Goal: Transaction & Acquisition: Purchase product/service

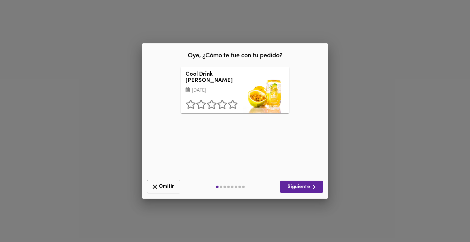
click at [168, 190] on span "Omitir" at bounding box center [163, 187] width 25 height 8
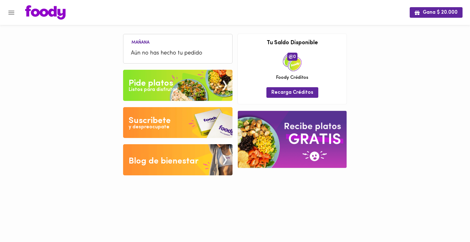
click at [146, 84] on div "Pide platos" at bounding box center [151, 83] width 44 height 12
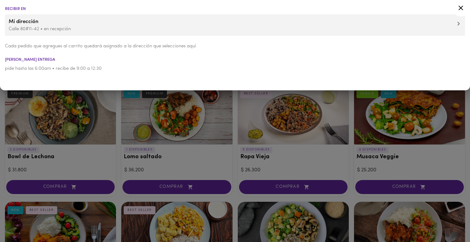
click at [117, 139] on div at bounding box center [235, 121] width 470 height 242
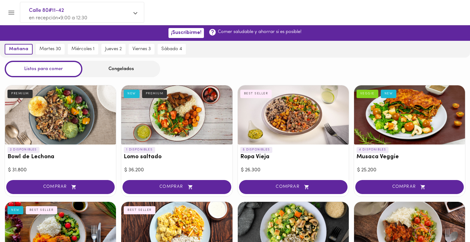
click at [53, 55] on div "martes 30" at bounding box center [50, 49] width 32 height 17
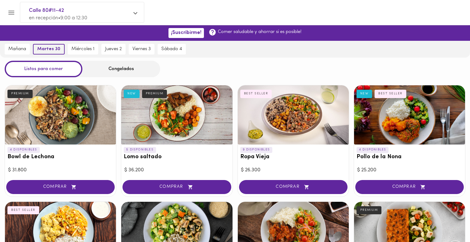
click at [50, 50] on span "martes 30" at bounding box center [48, 49] width 23 height 6
click at [119, 75] on div "Congelados" at bounding box center [121, 69] width 78 height 16
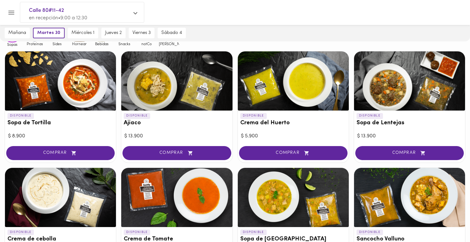
scroll to position [37, 0]
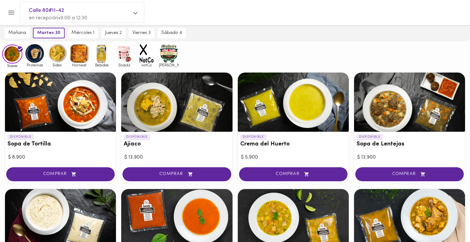
click at [45, 61] on div "Sides" at bounding box center [56, 55] width 22 height 24
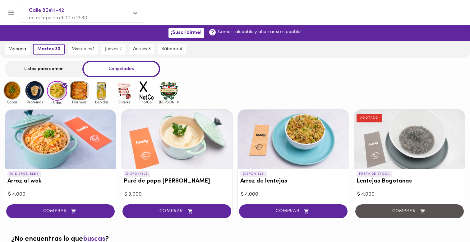
click at [36, 93] on img at bounding box center [35, 90] width 20 height 20
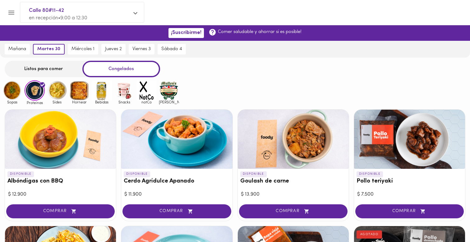
click at [60, 99] on img at bounding box center [57, 90] width 20 height 20
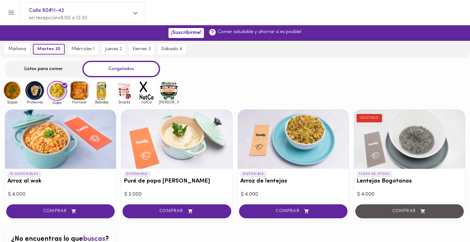
click at [84, 96] on img at bounding box center [79, 90] width 20 height 20
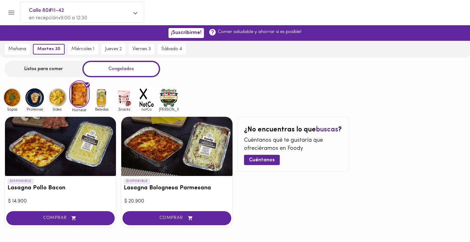
click at [102, 98] on img at bounding box center [102, 97] width 20 height 20
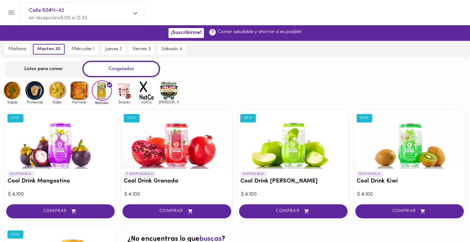
click at [120, 94] on img at bounding box center [124, 90] width 20 height 20
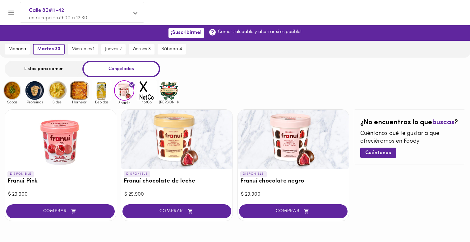
click at [43, 97] on img at bounding box center [35, 90] width 20 height 20
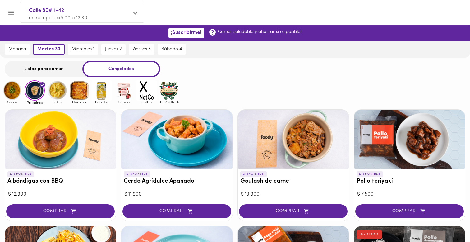
click at [37, 91] on img at bounding box center [35, 90] width 20 height 20
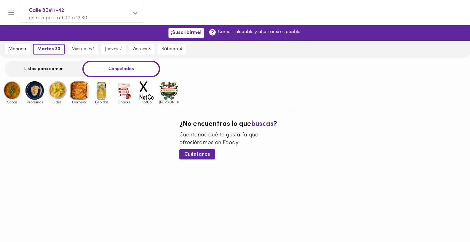
click at [36, 94] on img at bounding box center [35, 90] width 20 height 20
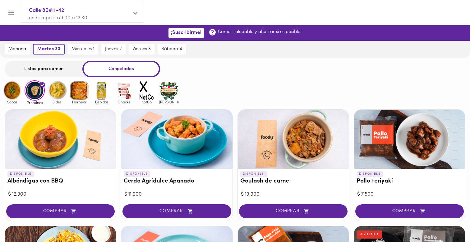
click at [79, 138] on div at bounding box center [60, 139] width 111 height 59
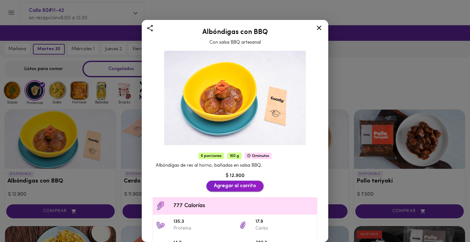
click at [237, 188] on span "Agregar al carrito" at bounding box center [235, 186] width 42 height 6
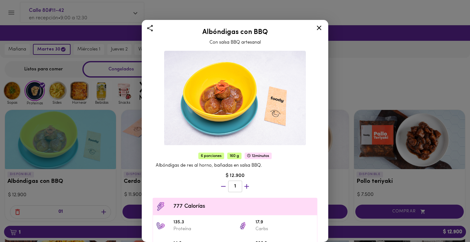
click at [352, 54] on div "Albóndigas con BBQ Con salsa BBQ artesanal 6 porciones 160 g 12 minutos Albóndi…" at bounding box center [235, 121] width 470 height 242
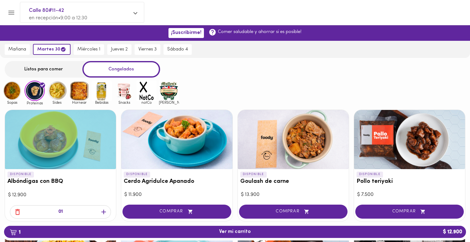
click at [60, 96] on img at bounding box center [57, 91] width 20 height 20
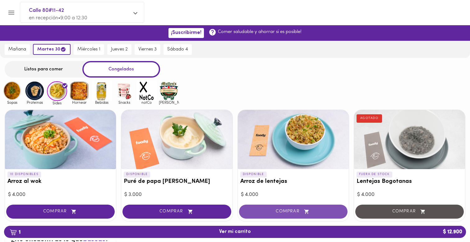
click at [267, 206] on button "COMPRAR" at bounding box center [293, 211] width 109 height 14
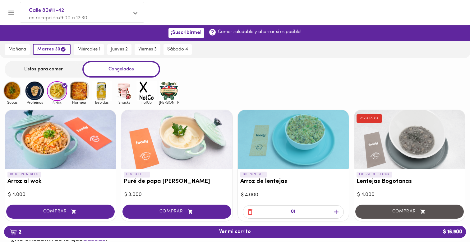
click at [17, 95] on img at bounding box center [12, 91] width 20 height 20
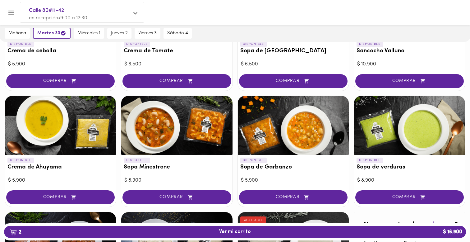
scroll to position [247, 0]
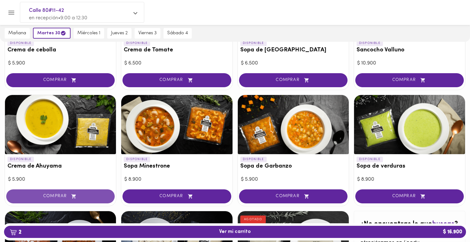
click at [98, 194] on span "COMPRAR" at bounding box center [60, 196] width 93 height 5
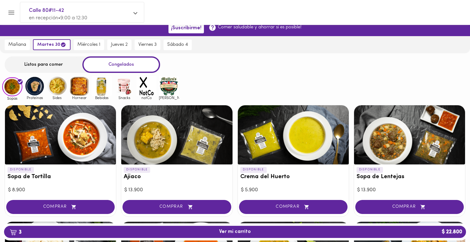
scroll to position [0, 0]
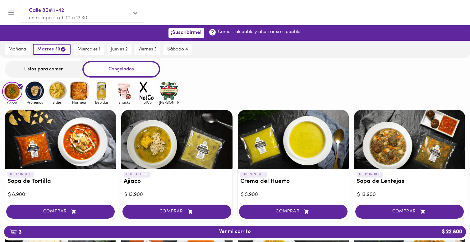
click at [98, 93] on img at bounding box center [102, 91] width 20 height 20
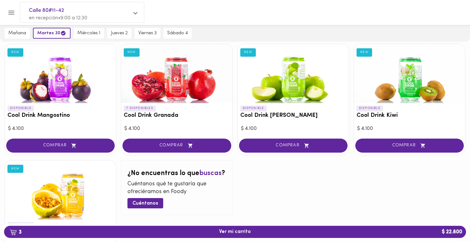
scroll to position [59, 0]
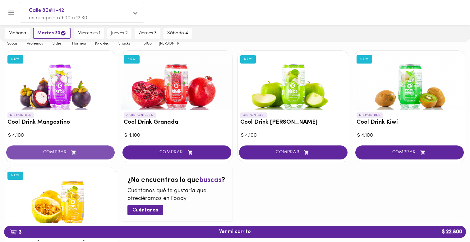
click at [94, 150] on span "COMPRAR" at bounding box center [60, 152] width 93 height 5
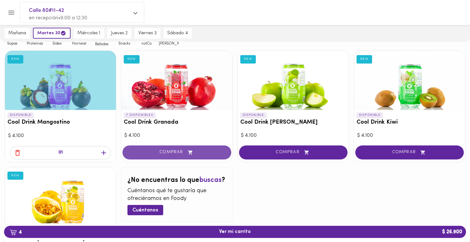
click at [177, 150] on span "COMPRAR" at bounding box center [176, 152] width 93 height 5
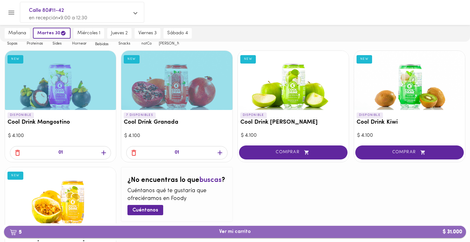
click at [253, 235] on button "5 Ver mi carrito $ 31.000" at bounding box center [235, 232] width 462 height 12
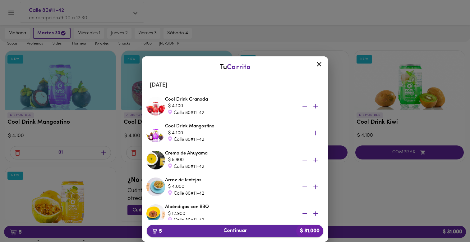
click at [268, 232] on span "5 Continuar $ 31.000" at bounding box center [235, 231] width 167 height 6
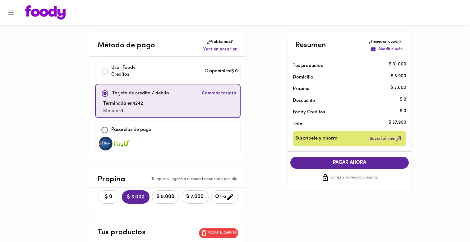
click at [98, 191] on button "$ 0" at bounding box center [109, 196] width 22 height 13
click at [326, 162] on span "PAGAR AHORA" at bounding box center [350, 163] width 106 height 6
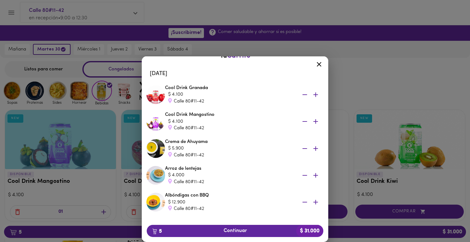
scroll to position [15, 0]
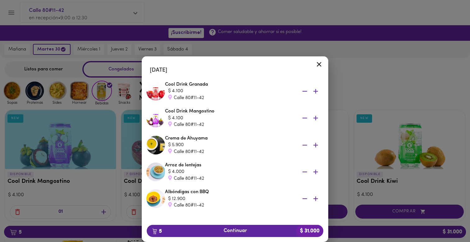
click at [227, 50] on div "Tu Carrito [DATE] Cool Drink Granada $ 4.100 Calle 80#11-42 Cool Drink Mangosti…" at bounding box center [235, 138] width 470 height 205
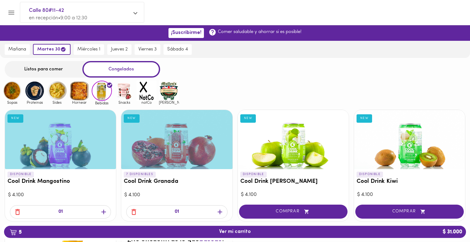
scroll to position [0, 0]
click at [53, 93] on img at bounding box center [57, 91] width 20 height 20
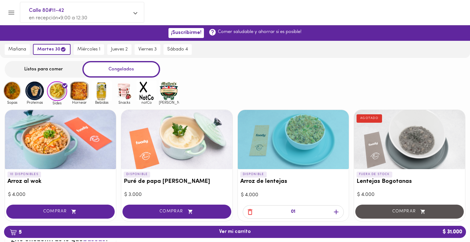
click at [37, 93] on img at bounding box center [35, 91] width 20 height 20
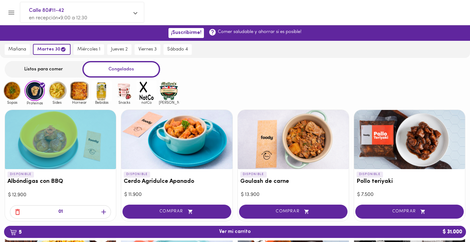
click at [59, 92] on img at bounding box center [57, 91] width 20 height 20
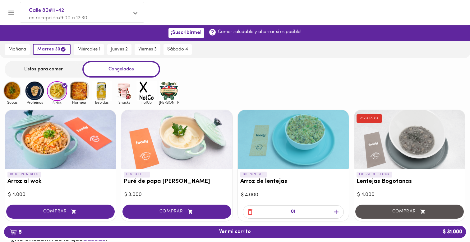
click at [78, 97] on img at bounding box center [79, 91] width 20 height 20
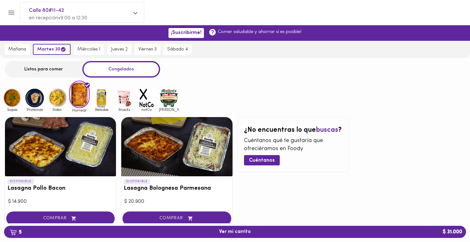
click at [99, 103] on img at bounding box center [102, 98] width 20 height 20
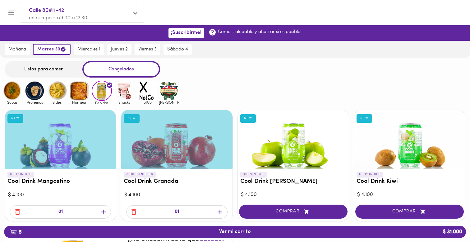
click at [125, 103] on span "Snacks" at bounding box center [124, 102] width 20 height 4
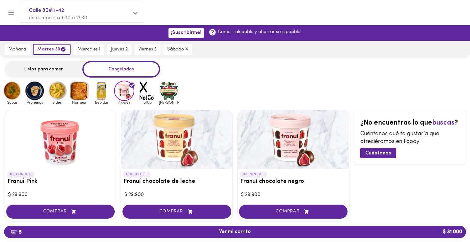
click at [16, 94] on img at bounding box center [12, 91] width 20 height 20
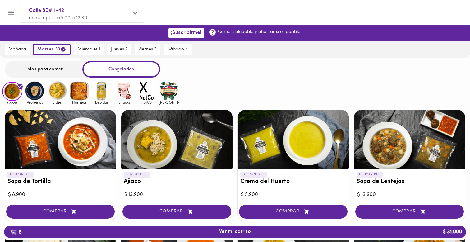
click at [35, 95] on img at bounding box center [35, 91] width 20 height 20
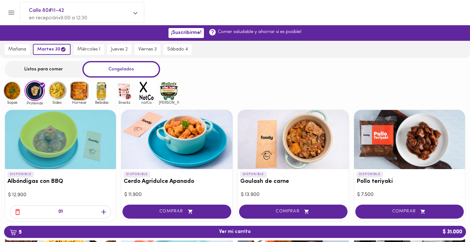
click at [9, 101] on span "Sopas" at bounding box center [12, 102] width 20 height 4
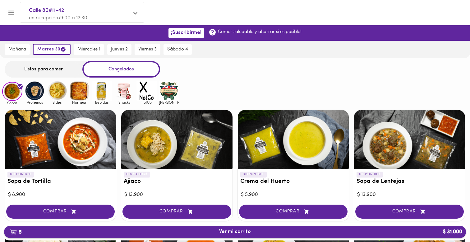
click at [185, 233] on span "5 Ver mi carrito $ 31.000" at bounding box center [235, 232] width 452 height 6
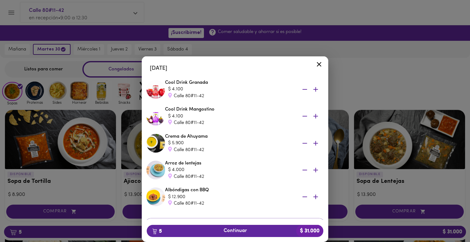
scroll to position [16, 0]
click at [306, 196] on icon "button" at bounding box center [305, 198] width 8 height 8
click at [367, 82] on div "Tu Carrito [DATE] Cool Drink Granada $ 4.100 Calle 80#11-42 Cool Drink Mangosti…" at bounding box center [235, 138] width 470 height 205
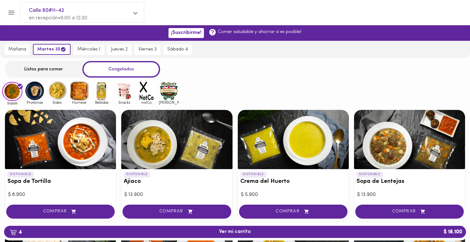
click at [31, 86] on img at bounding box center [35, 91] width 20 height 20
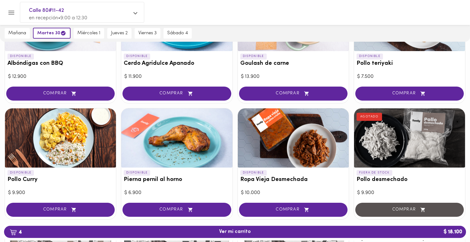
scroll to position [117, 0]
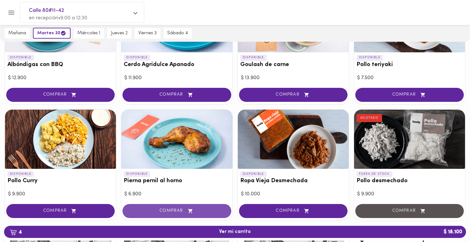
click at [184, 210] on span "COMPRAR" at bounding box center [176, 210] width 93 height 5
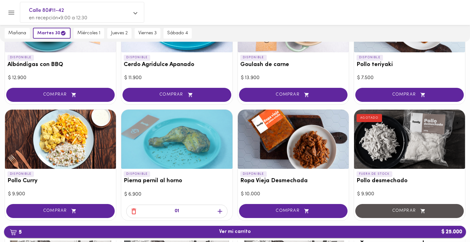
click at [217, 236] on button "5 Ver mi carrito $ 25.000" at bounding box center [235, 232] width 462 height 12
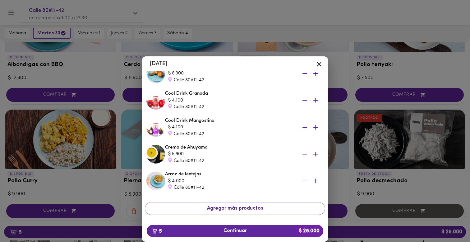
scroll to position [29, 0]
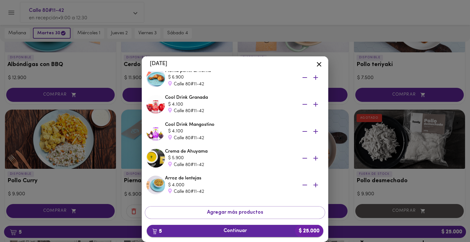
click at [283, 231] on span "5 Continuar $ 25.000" at bounding box center [235, 231] width 167 height 6
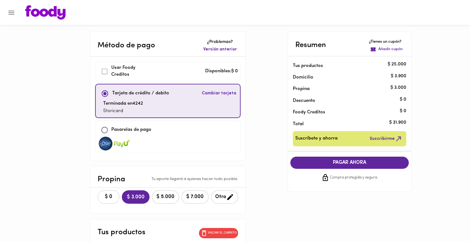
click at [98, 191] on button "$ 0" at bounding box center [109, 196] width 22 height 13
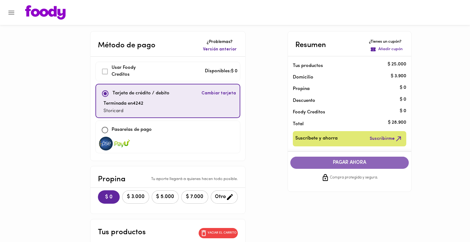
click at [354, 164] on span "PAGAR AHORA" at bounding box center [350, 163] width 106 height 6
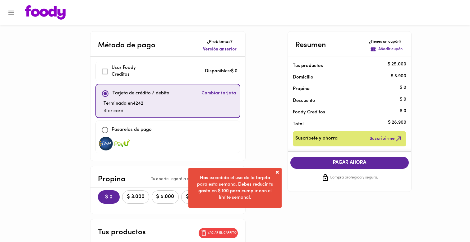
click at [278, 172] on span at bounding box center [277, 172] width 6 height 6
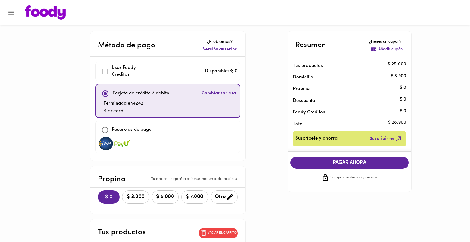
click at [43, 15] on img at bounding box center [45, 12] width 40 height 14
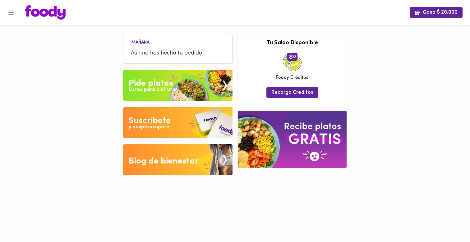
click at [164, 73] on img at bounding box center [178, 85] width 110 height 31
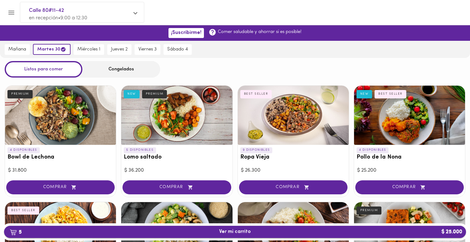
click at [258, 227] on button "5 Ver mi carrito $ 25.000" at bounding box center [235, 232] width 462 height 12
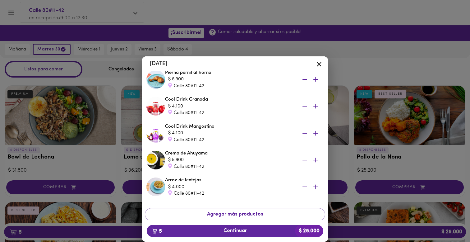
scroll to position [48, 0]
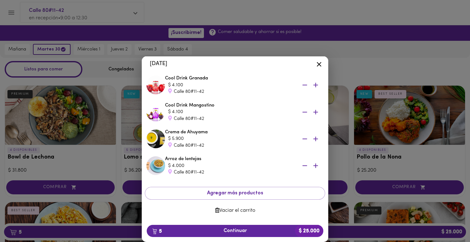
click at [318, 66] on icon at bounding box center [320, 64] width 8 height 8
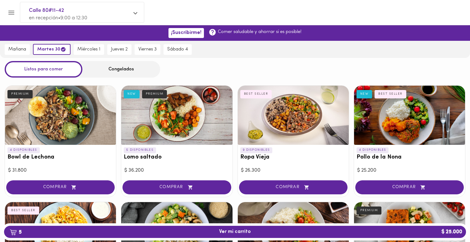
click at [113, 73] on div "Congelados" at bounding box center [121, 69] width 78 height 16
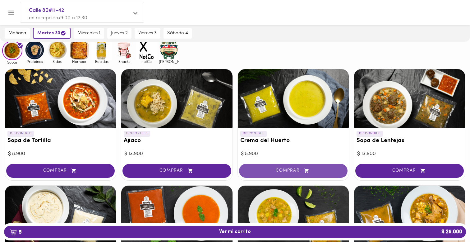
scroll to position [34, 0]
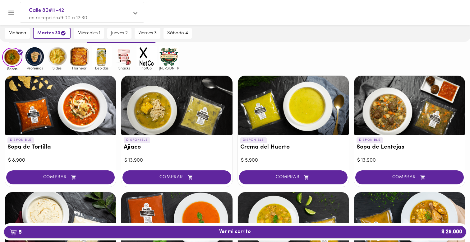
click at [363, 228] on button "5 Ver mi carrito $ 25.000" at bounding box center [235, 232] width 462 height 12
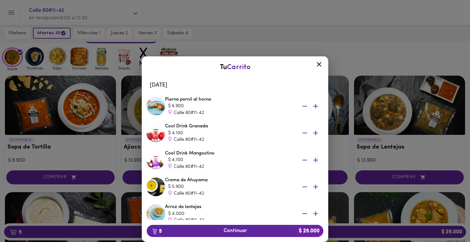
scroll to position [8, 0]
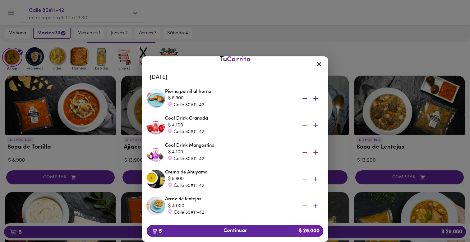
click at [304, 98] on icon "button" at bounding box center [305, 99] width 8 height 8
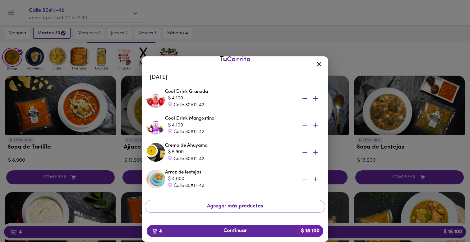
click at [210, 42] on div "Tu Carrito [DATE] Cool Drink Granada $ 4.100 Calle 80#11-42 Cool Drink Mangosti…" at bounding box center [235, 138] width 470 height 205
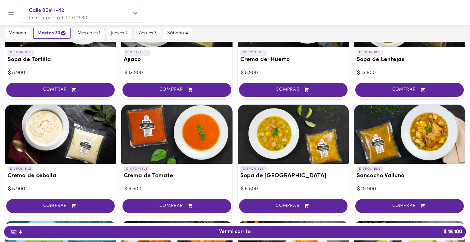
scroll to position [124, 0]
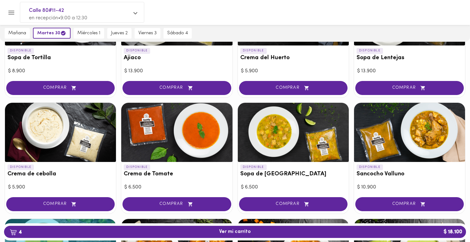
click at [298, 203] on span "COMPRAR" at bounding box center [293, 203] width 93 height 5
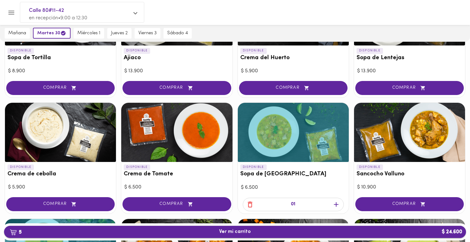
click at [309, 230] on span "5 Ver mi carrito $ 24.600" at bounding box center [235, 232] width 452 height 6
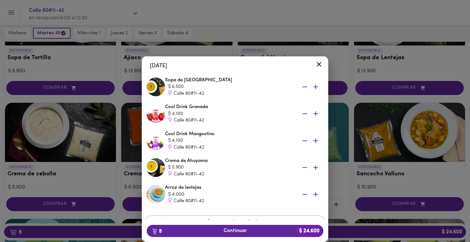
scroll to position [16, 0]
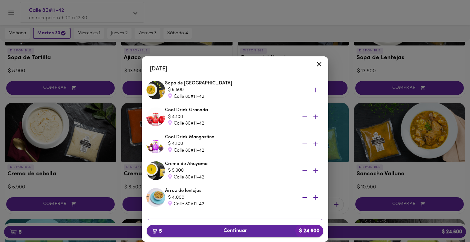
click at [247, 226] on button "5 Continuar $ 24.600" at bounding box center [235, 231] width 177 height 12
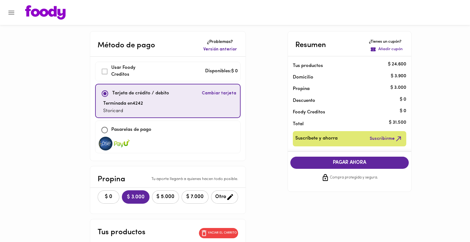
click at [105, 188] on div "$ 0 $ 3.000 $ 5.000 $ 7.000 Otro" at bounding box center [168, 197] width 156 height 18
click at [102, 198] on span "$ 0" at bounding box center [109, 197] width 14 height 6
click at [342, 161] on span "PAGAR AHORA" at bounding box center [350, 163] width 106 height 6
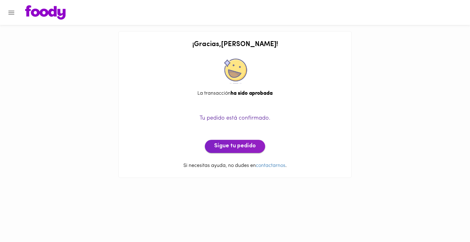
click at [241, 148] on span "Sigue tu pedido" at bounding box center [235, 146] width 42 height 7
